Goal: Navigation & Orientation: Find specific page/section

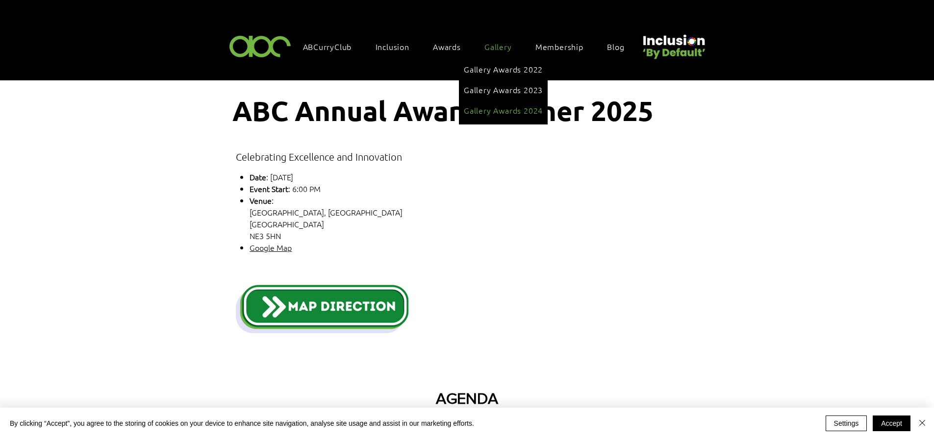
click at [489, 105] on span "Gallery Awards 2024" at bounding box center [503, 110] width 79 height 11
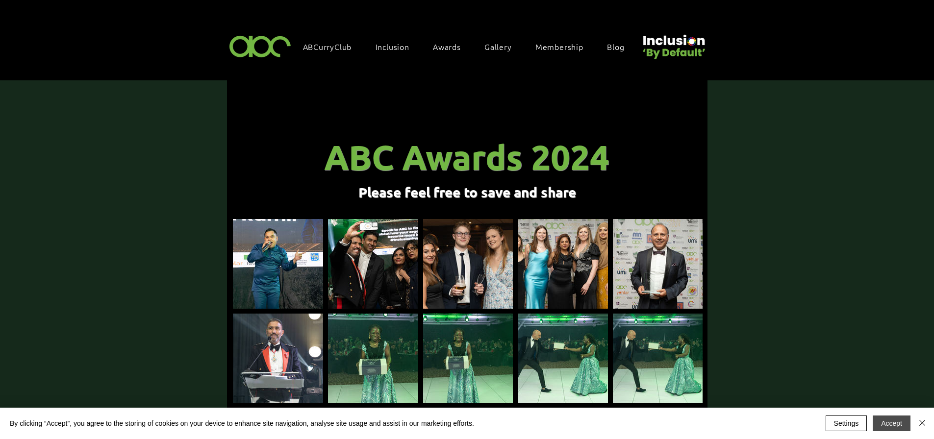
click at [896, 421] on button "Accept" at bounding box center [891, 424] width 38 height 16
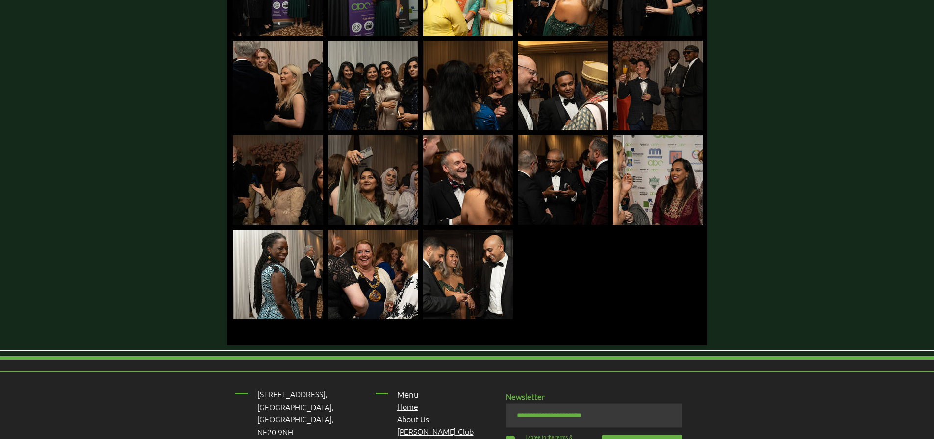
scroll to position [2640, 0]
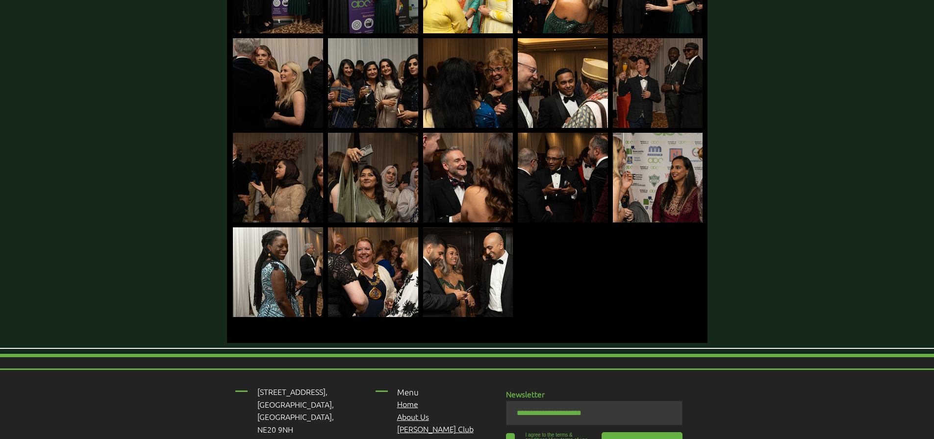
click at [414, 411] on span "About Us" at bounding box center [413, 416] width 32 height 11
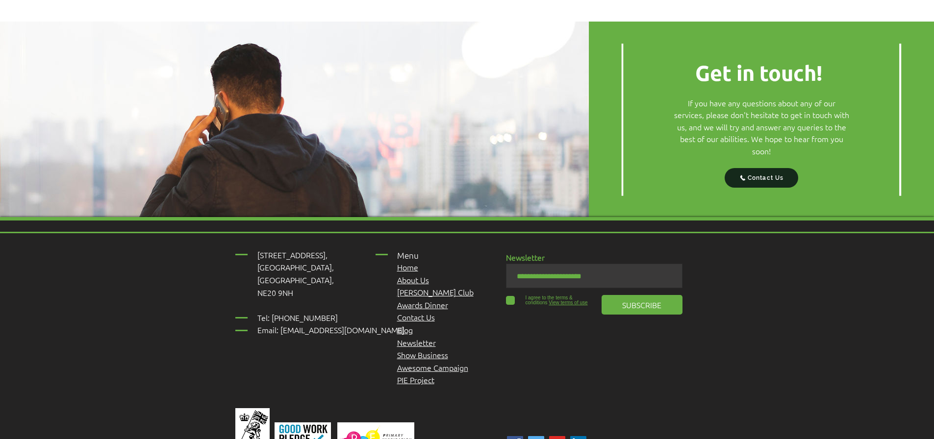
scroll to position [1213, 0]
